Goal: Task Accomplishment & Management: Understand process/instructions

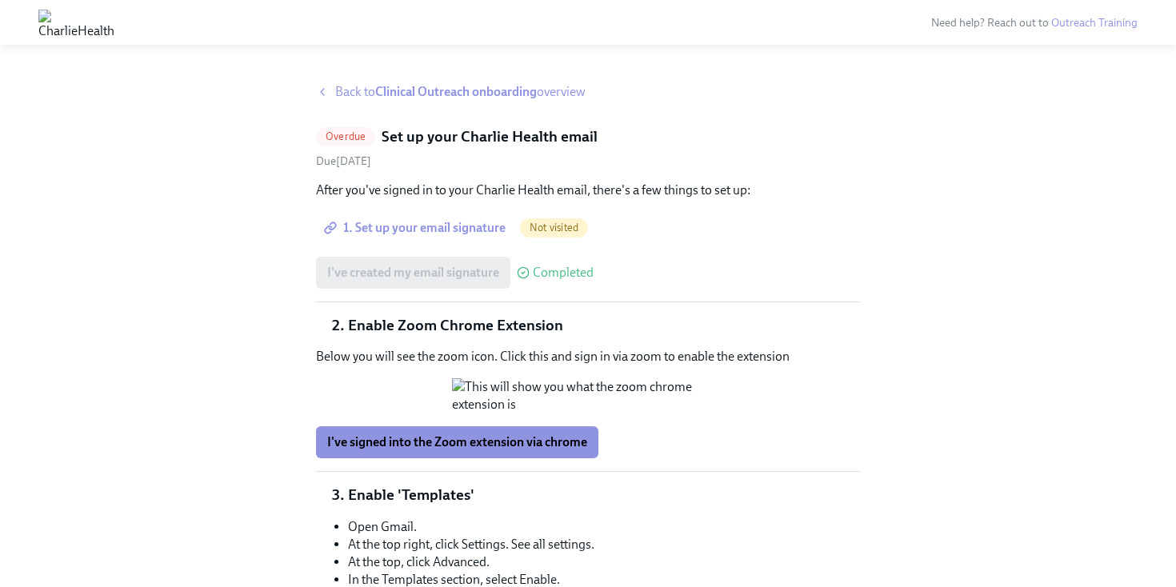
click at [386, 94] on strong "Clinical Outreach onboarding" at bounding box center [456, 91] width 162 height 15
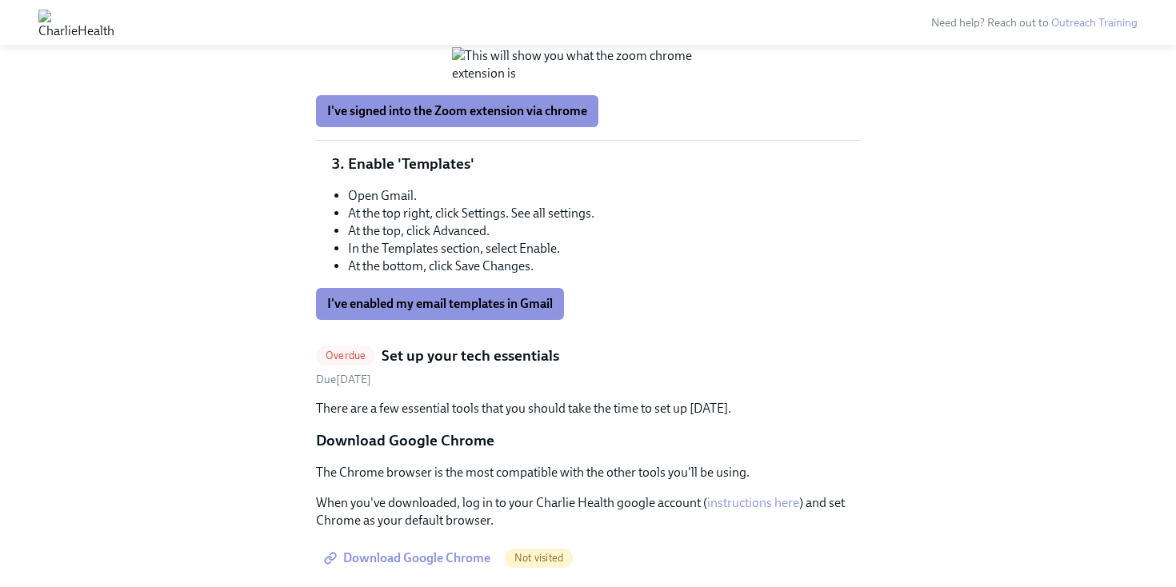
scroll to position [735, 0]
click at [518, 120] on span "I've signed into the Zoom extension via chrome" at bounding box center [457, 112] width 260 height 16
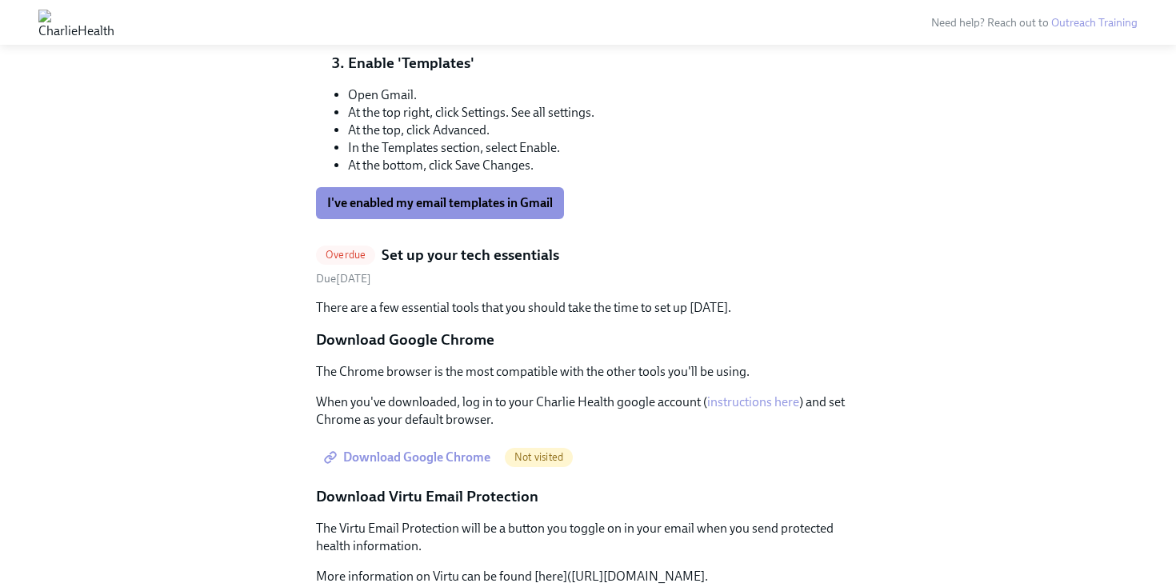
scroll to position [859, 0]
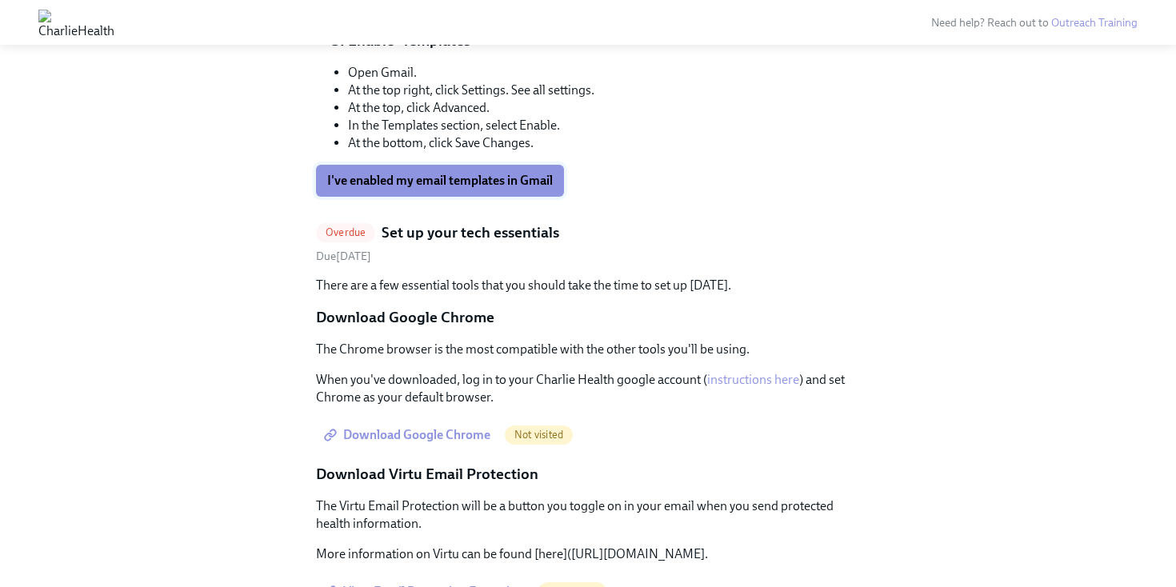
click at [496, 197] on button "I've enabled my email templates in Gmail" at bounding box center [440, 181] width 248 height 32
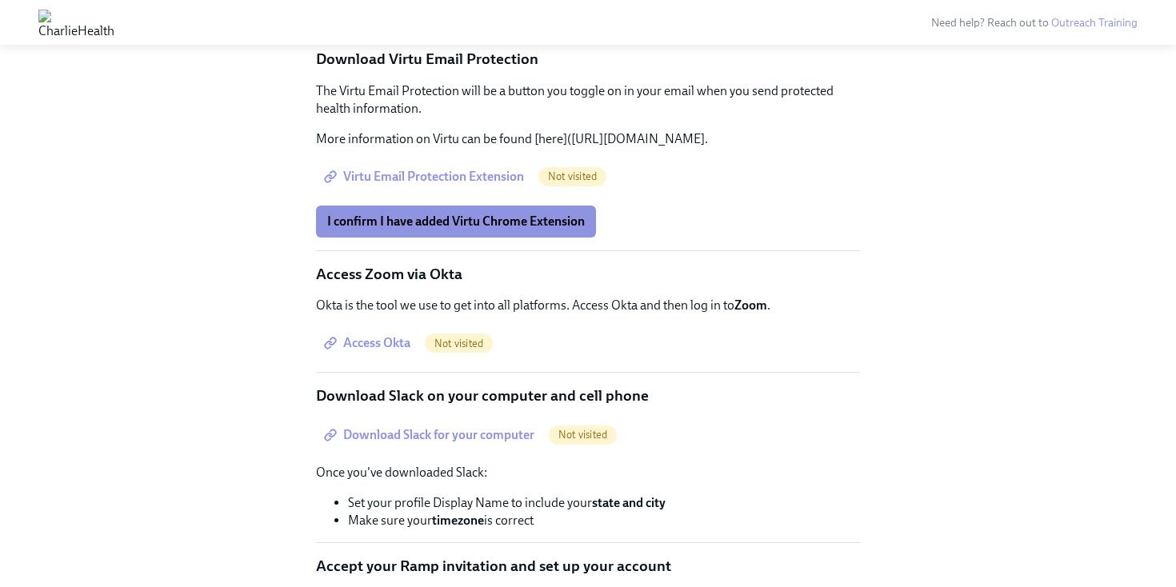
scroll to position [1275, 0]
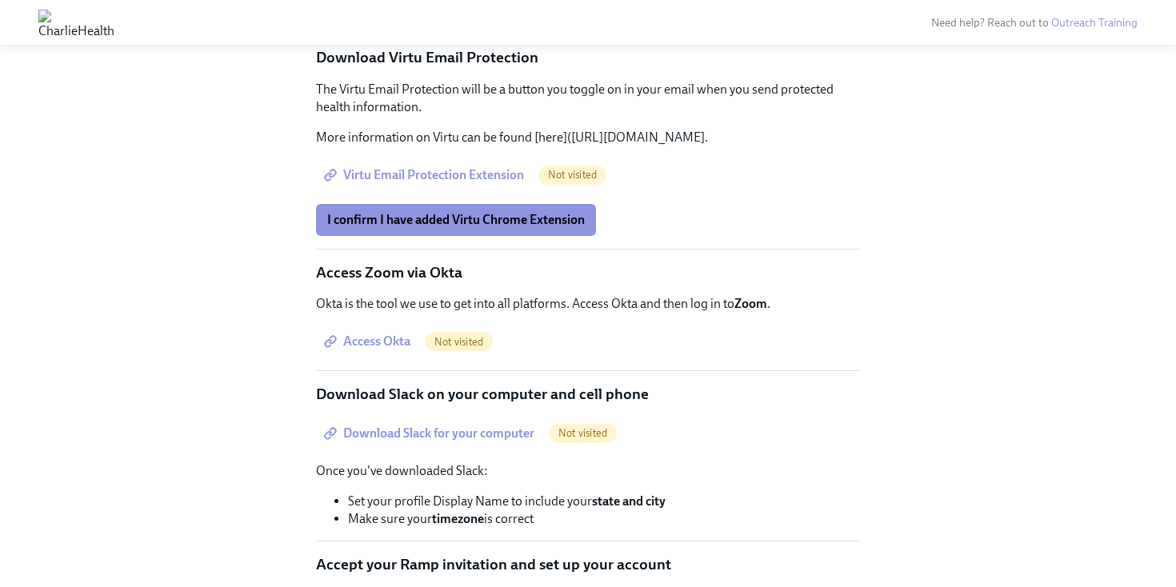
click at [452, 26] on span "Download Google Chrome" at bounding box center [408, 18] width 163 height 16
click at [455, 183] on span "Virtu Email Protection Extension" at bounding box center [425, 175] width 197 height 16
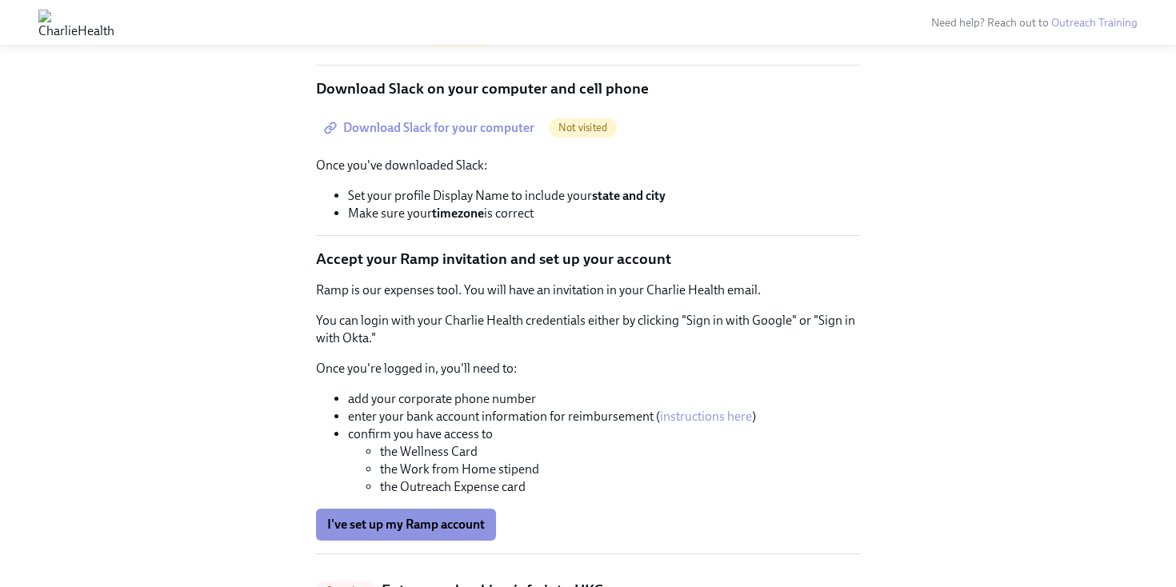
scroll to position [1635, 0]
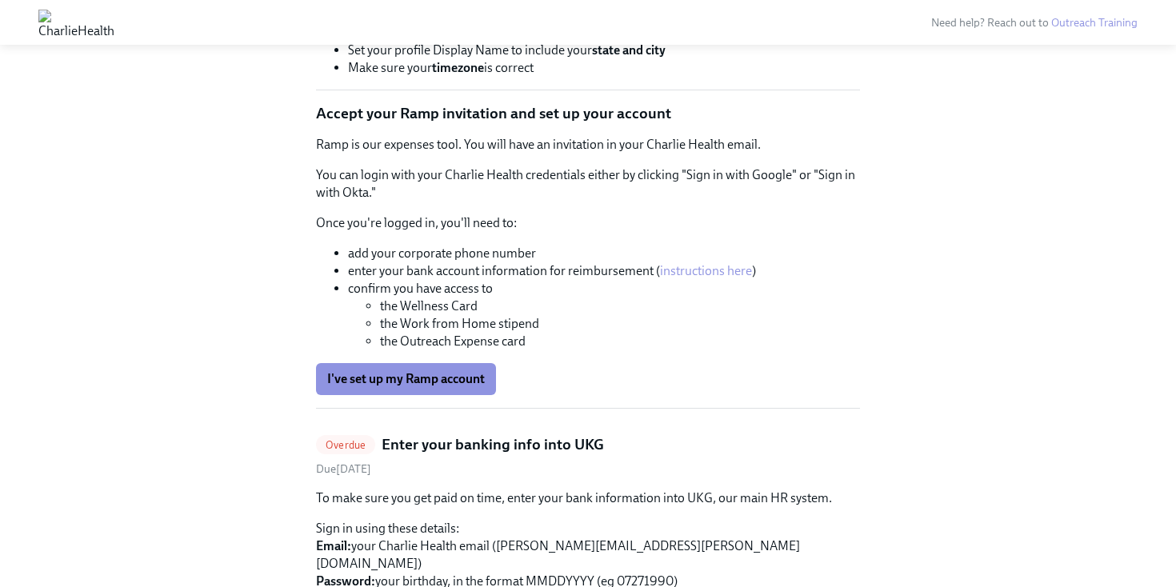
scroll to position [1730, 0]
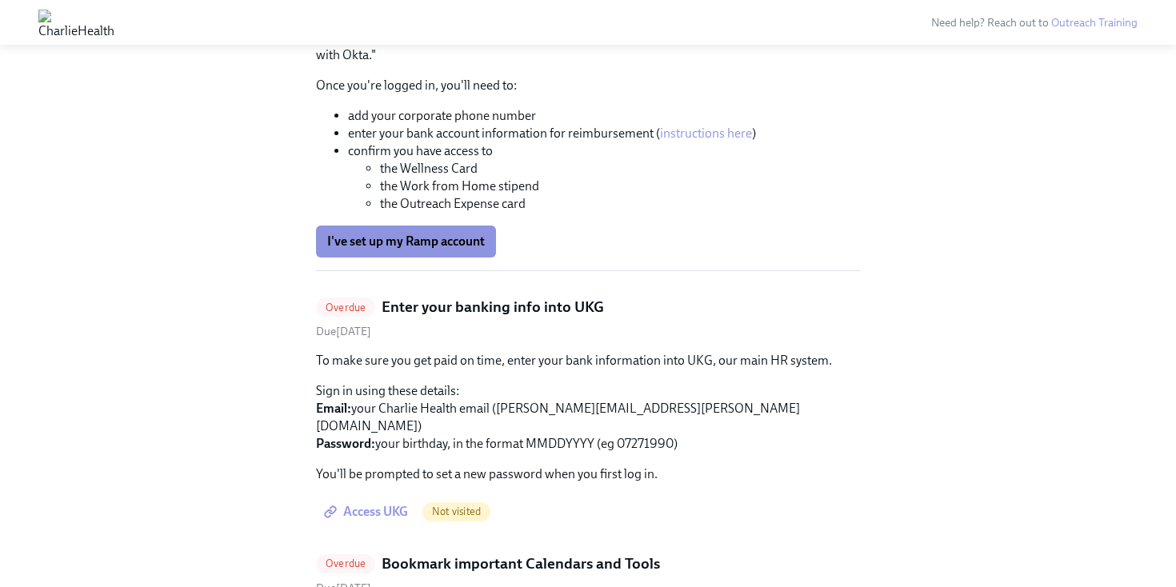
scroll to position [1865, 0]
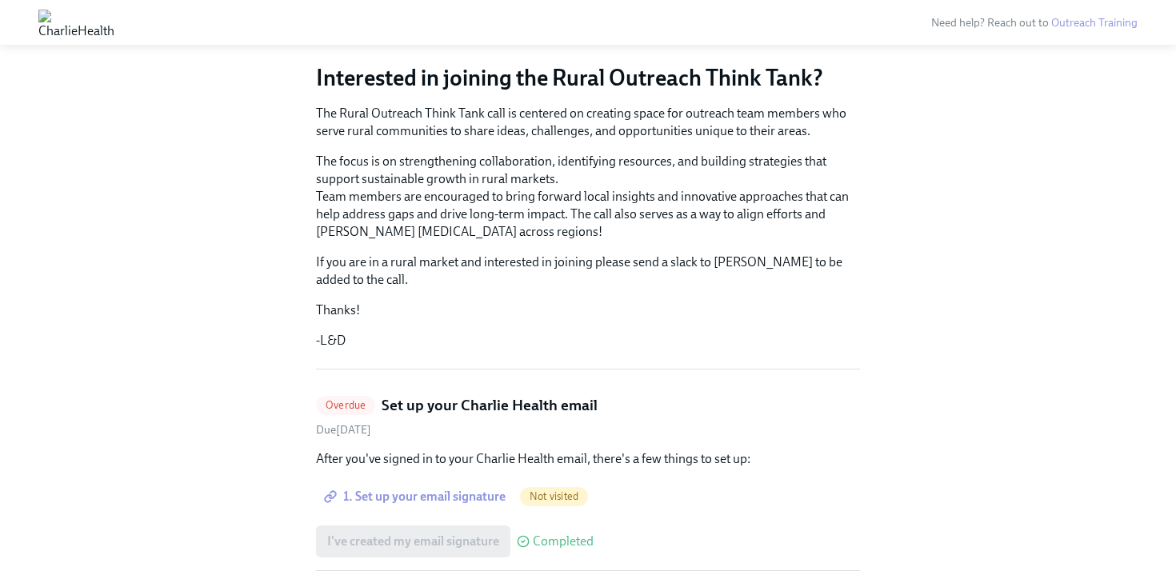
scroll to position [136, 0]
click at [409, 493] on span "1. Set up your email signature" at bounding box center [416, 496] width 178 height 16
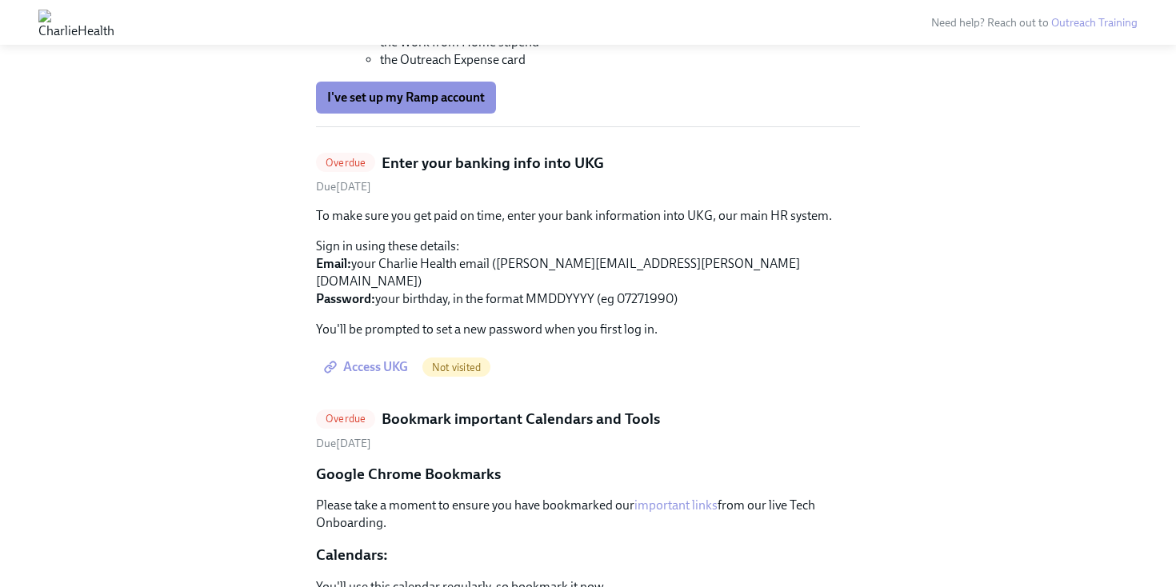
scroll to position [1460, 0]
click at [358, 370] on span "Access UKG" at bounding box center [367, 366] width 81 height 16
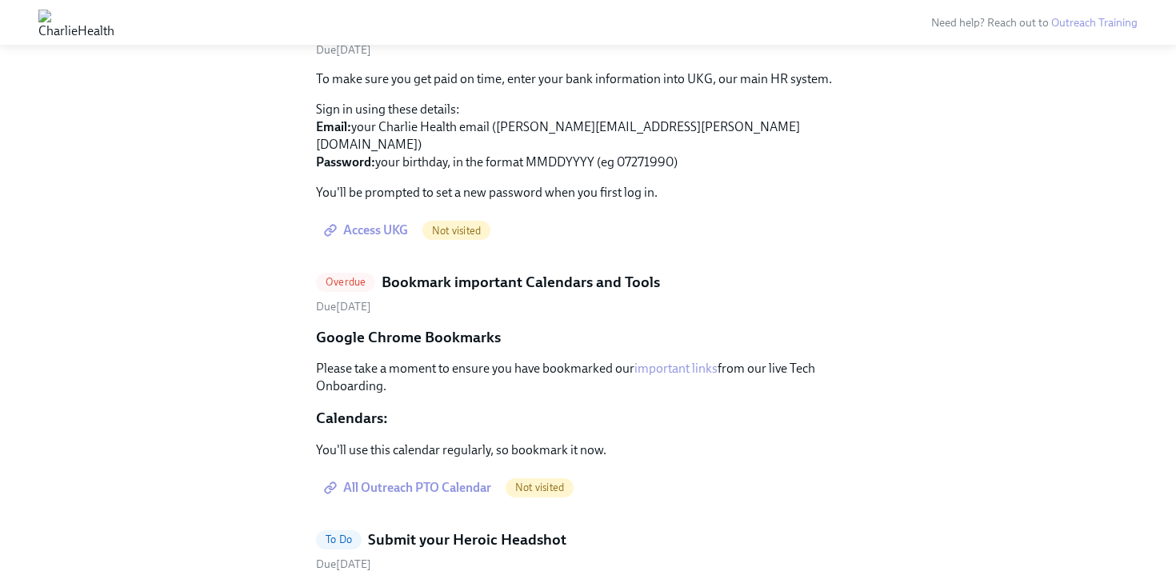
scroll to position [1597, 0]
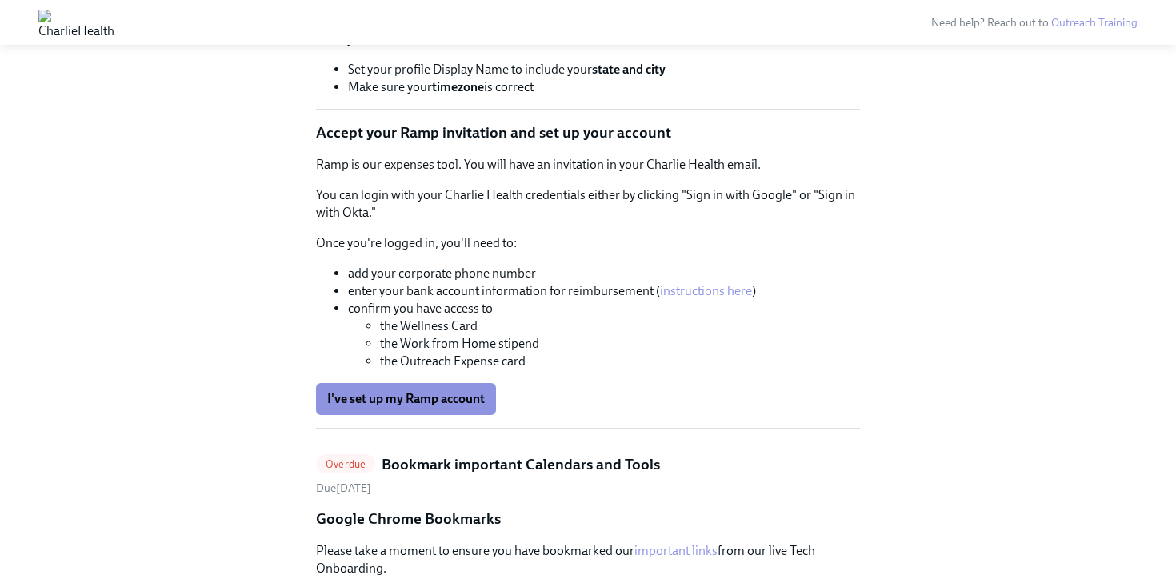
scroll to position [1158, 0]
click at [372, 406] on span "I've set up my Ramp account" at bounding box center [406, 398] width 158 height 16
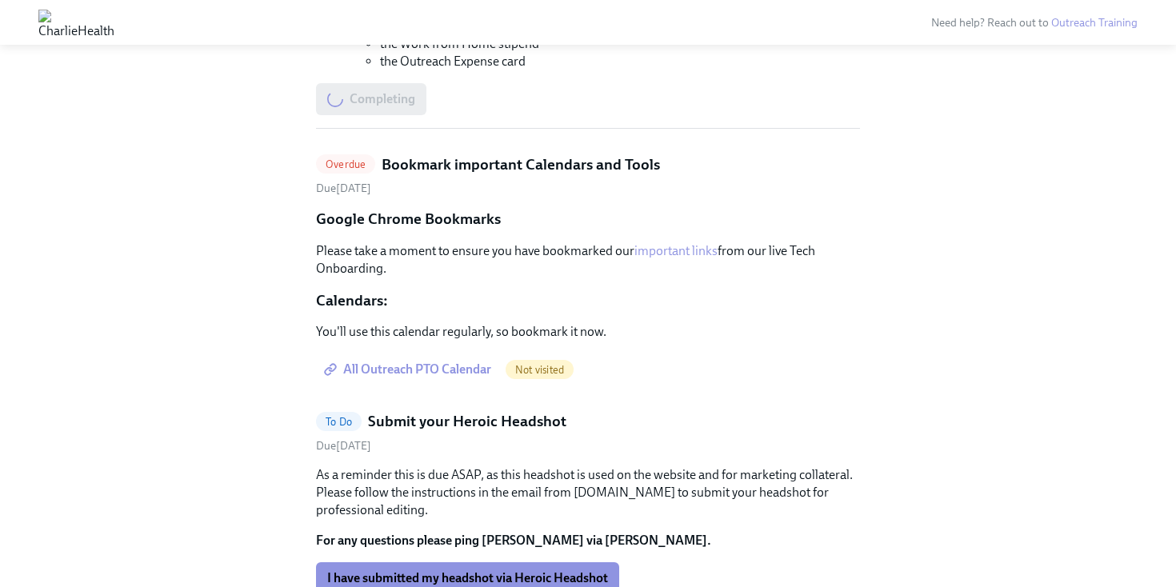
scroll to position [1477, 0]
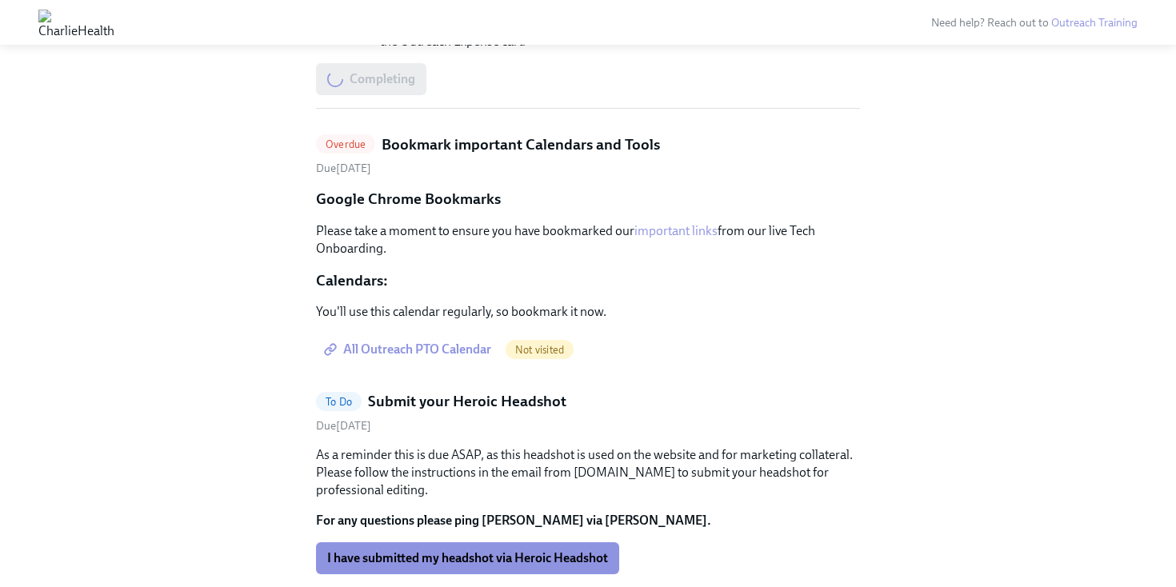
click at [428, 358] on span "All Outreach PTO Calendar" at bounding box center [409, 350] width 164 height 16
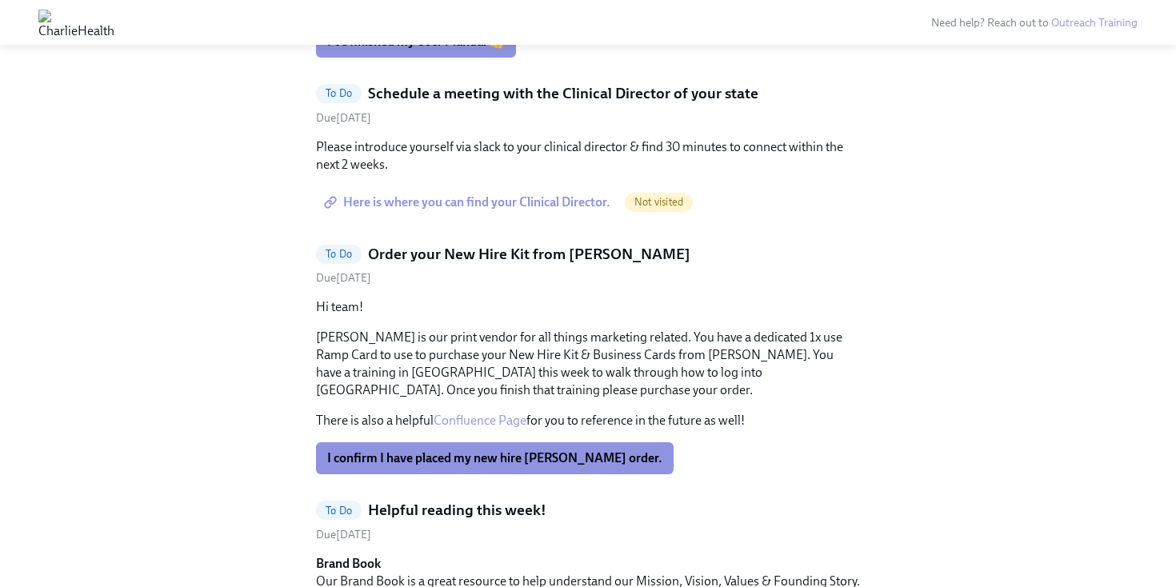
scroll to position [2716, 0]
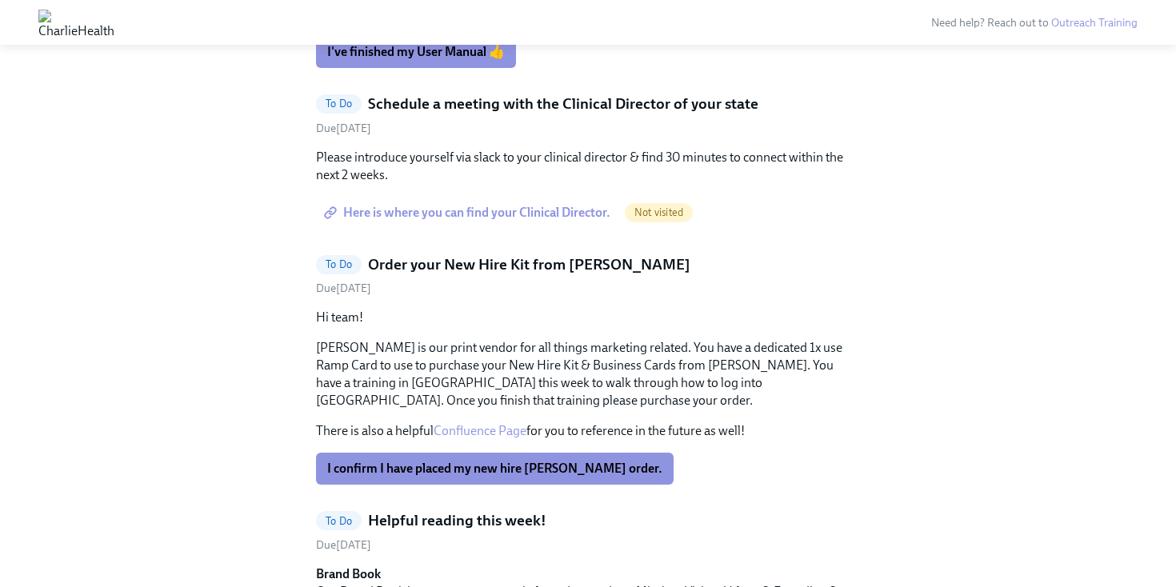
click at [468, 221] on span "Here is where you can find your Clinical Director." at bounding box center [468, 213] width 283 height 16
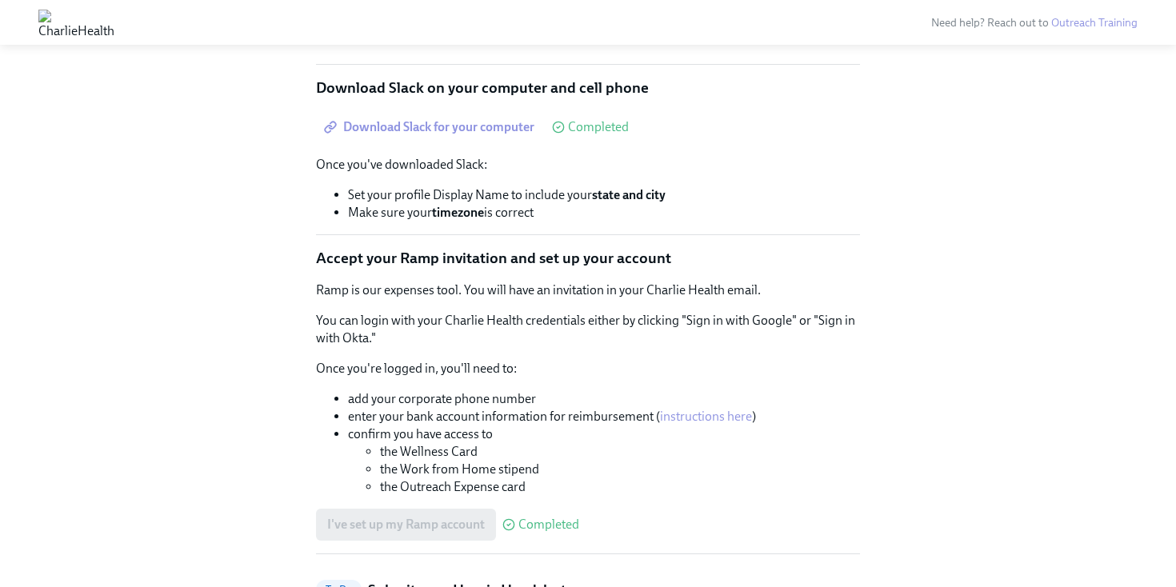
scroll to position [0, 0]
